Goal: Task Accomplishment & Management: Complete application form

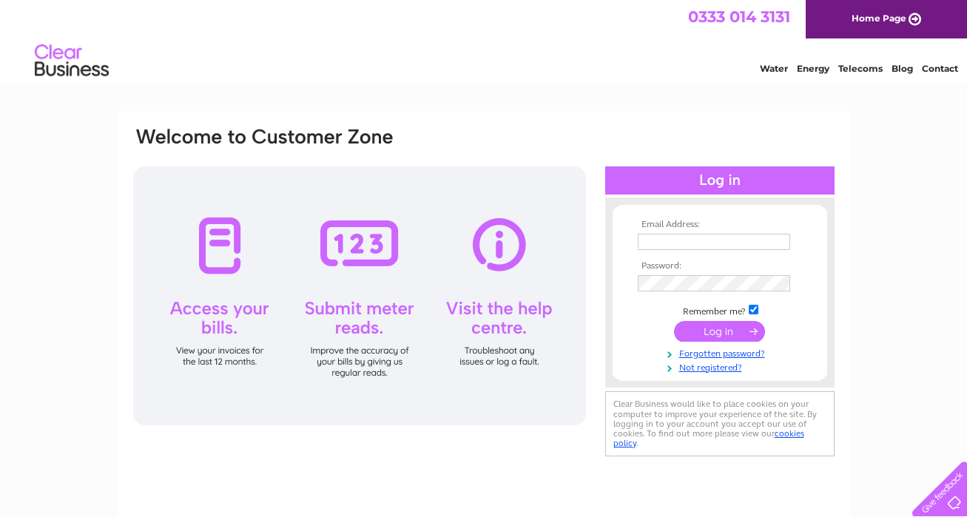
click at [505, 321] on div at bounding box center [359, 295] width 453 height 259
click at [655, 242] on input "text" at bounding box center [714, 242] width 152 height 16
type input "carol@alltavona.co.uk"
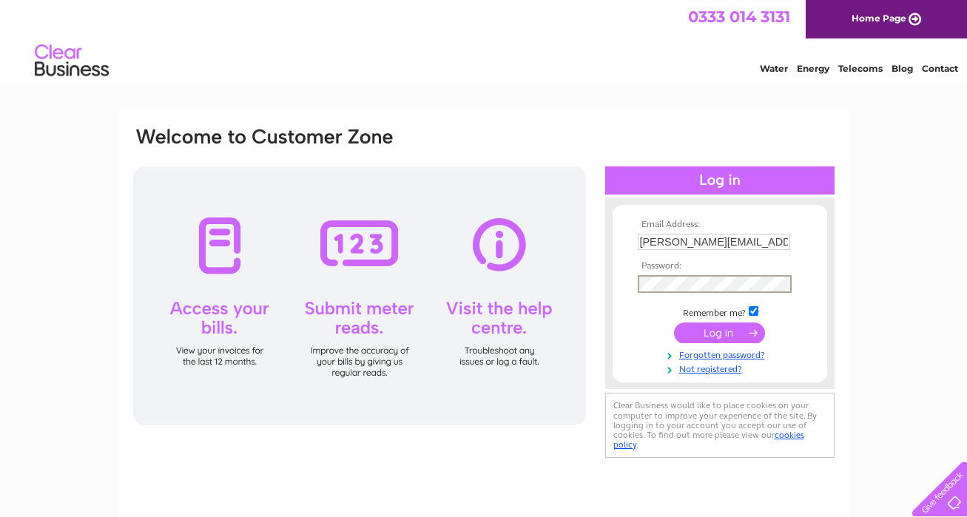
click at [717, 328] on input "submit" at bounding box center [719, 333] width 91 height 21
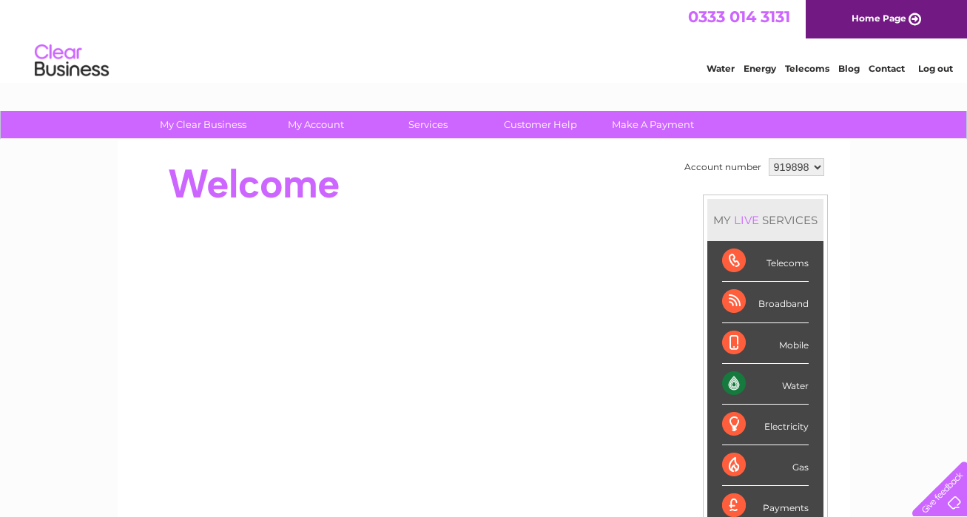
click at [793, 388] on div "Water" at bounding box center [765, 384] width 87 height 41
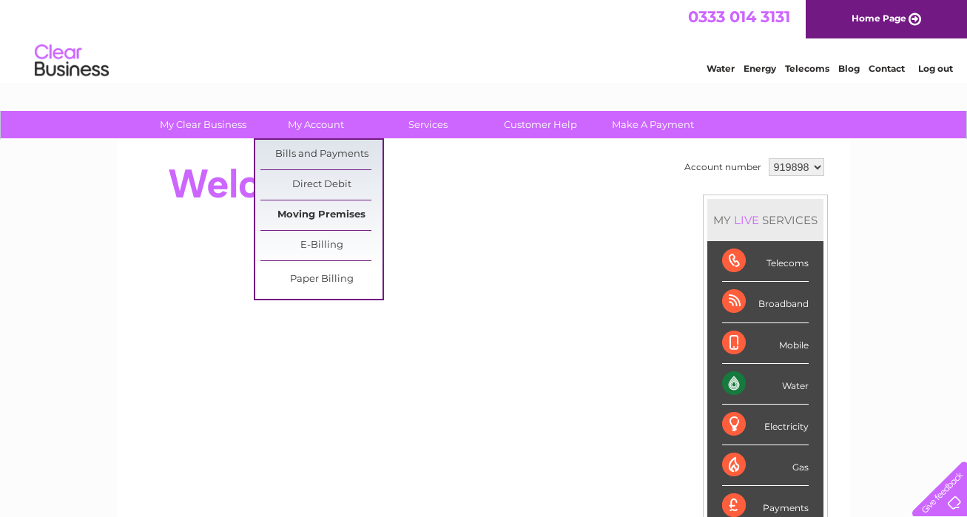
click at [328, 213] on link "Moving Premises" at bounding box center [321, 215] width 122 height 30
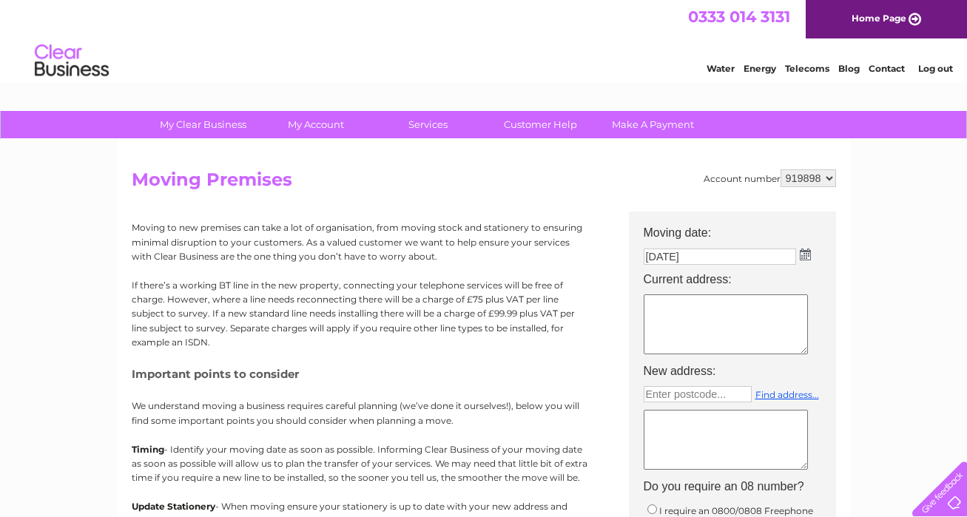
click at [805, 254] on img at bounding box center [805, 255] width 11 height 12
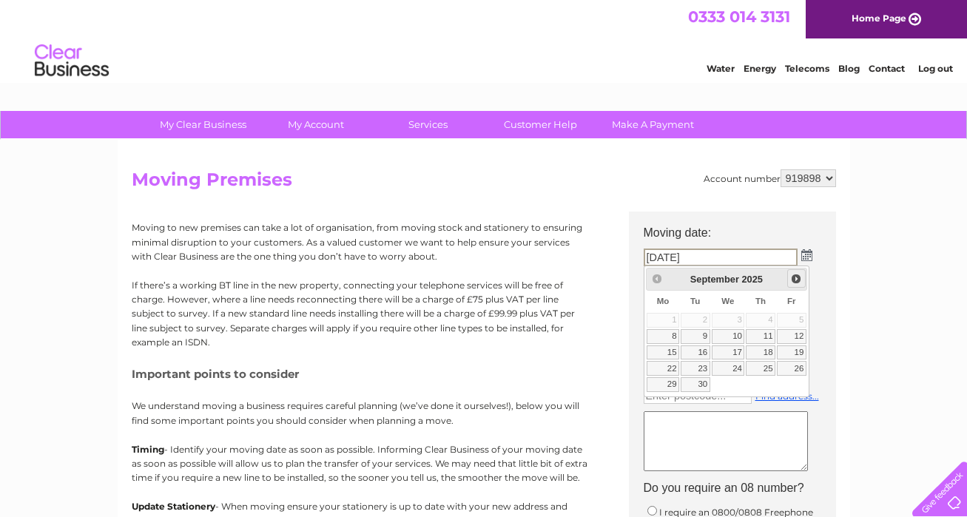
click at [795, 280] on span "Next" at bounding box center [796, 279] width 12 height 12
click at [800, 382] on link "31" at bounding box center [792, 384] width 30 height 15
type input "[DATE]"
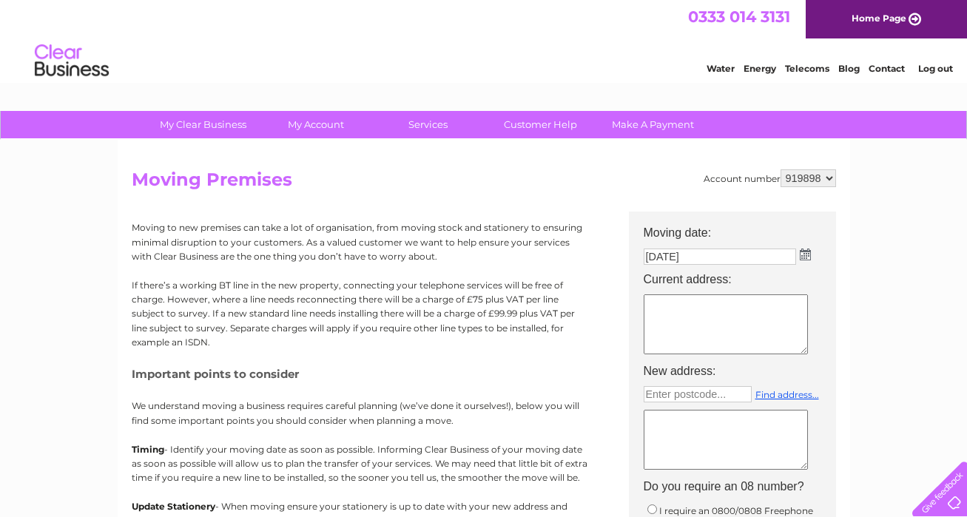
click at [686, 319] on textarea at bounding box center [726, 324] width 164 height 60
type textarea "Alltavona [STREET_ADDRESS]"
click at [672, 420] on textarea at bounding box center [726, 440] width 164 height 60
type textarea "[PERSON_NAME] [PERSON_NAME] [PERSON_NAME] PA29 6XG"
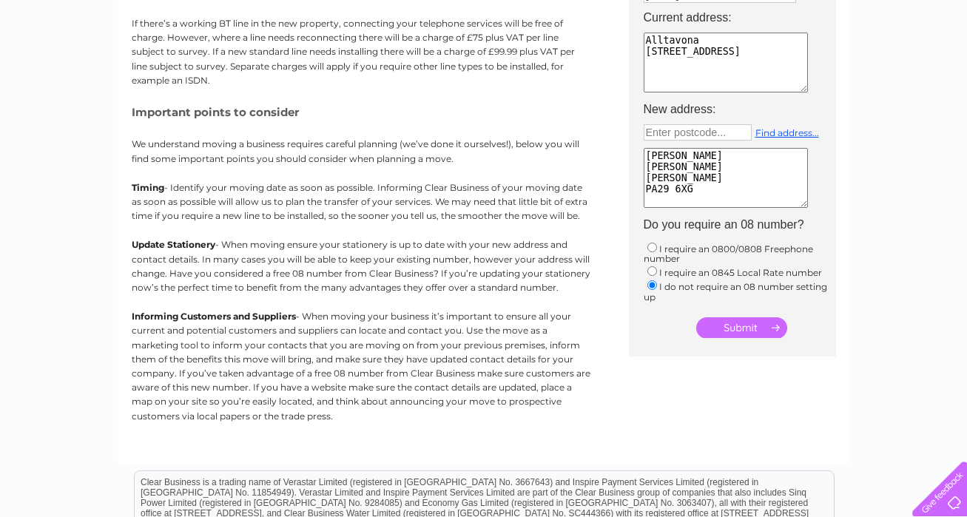
scroll to position [296, 0]
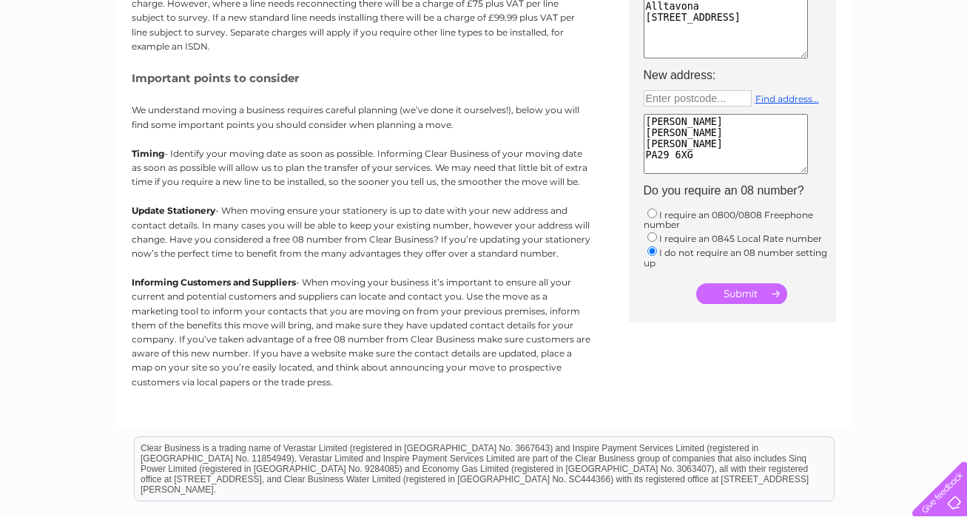
click at [652, 214] on input "radio" at bounding box center [652, 214] width 10 height 10
radio input "true"
click at [746, 296] on input "submit" at bounding box center [741, 293] width 91 height 21
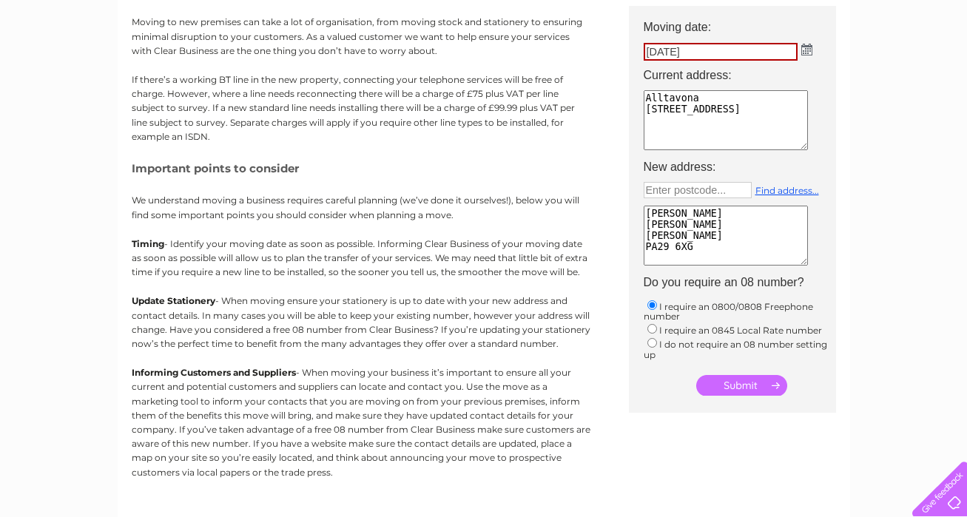
scroll to position [207, 0]
click at [738, 387] on input "submit" at bounding box center [741, 384] width 91 height 21
click at [771, 382] on input "submit" at bounding box center [741, 384] width 91 height 21
click at [790, 192] on link "Find address..." at bounding box center [787, 188] width 64 height 11
click at [687, 192] on input "text" at bounding box center [698, 189] width 108 height 16
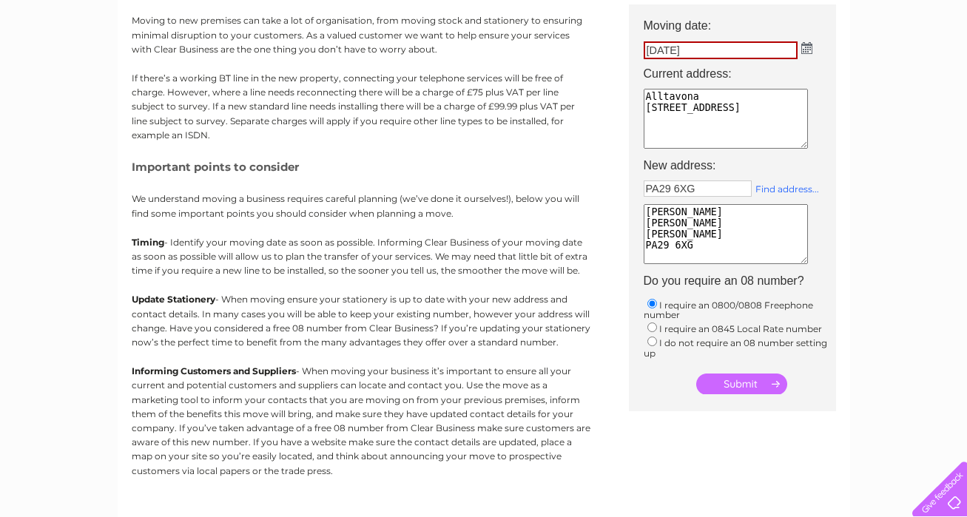
type input "PA29 6XG"
click at [783, 188] on link "Find address..." at bounding box center [787, 188] width 64 height 11
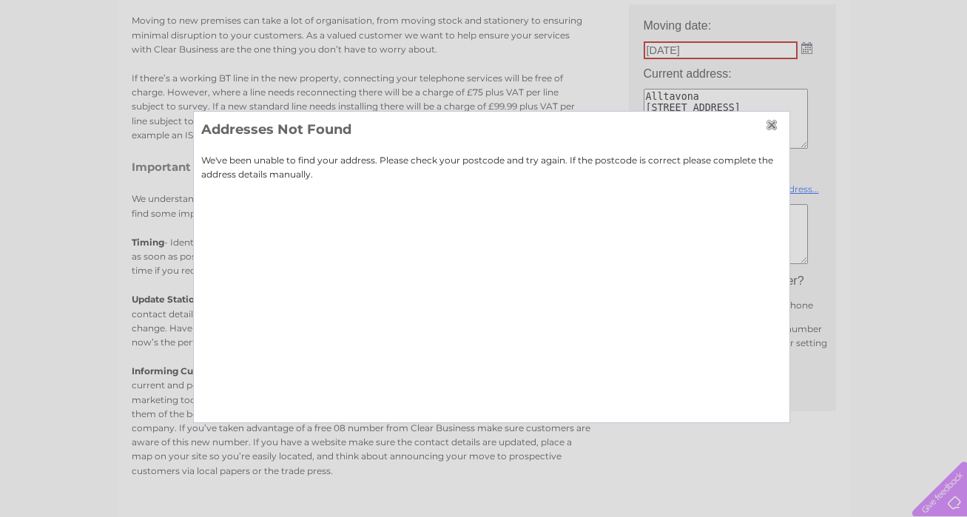
click at [840, 169] on div at bounding box center [483, 258] width 967 height 517
click at [771, 121] on input "button" at bounding box center [774, 125] width 16 height 12
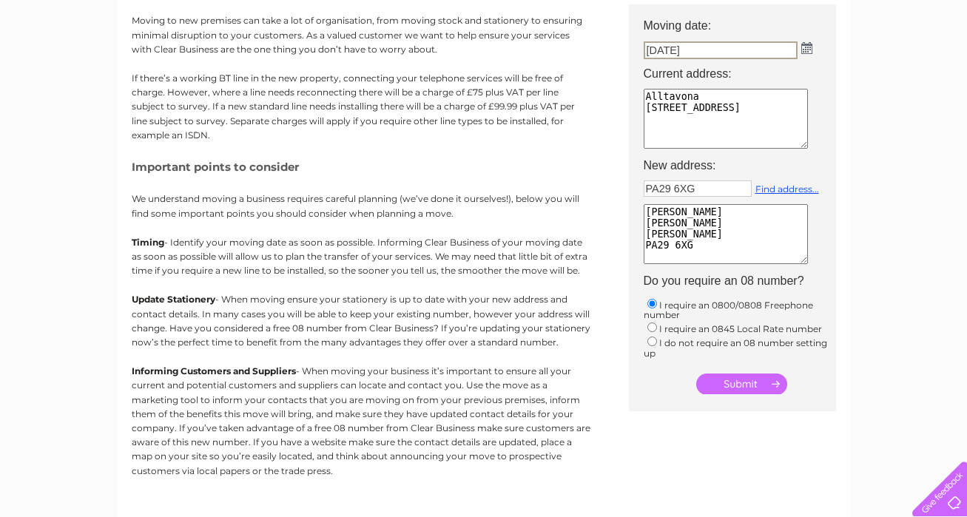
click at [772, 46] on input "[DATE]" at bounding box center [721, 50] width 154 height 18
click at [753, 384] on input "submit" at bounding box center [741, 384] width 91 height 21
